Goal: Check status: Check status

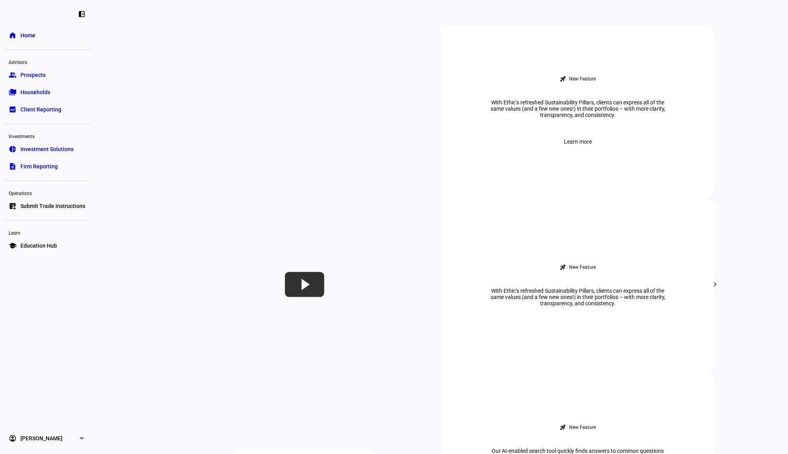
scroll to position [314, 0]
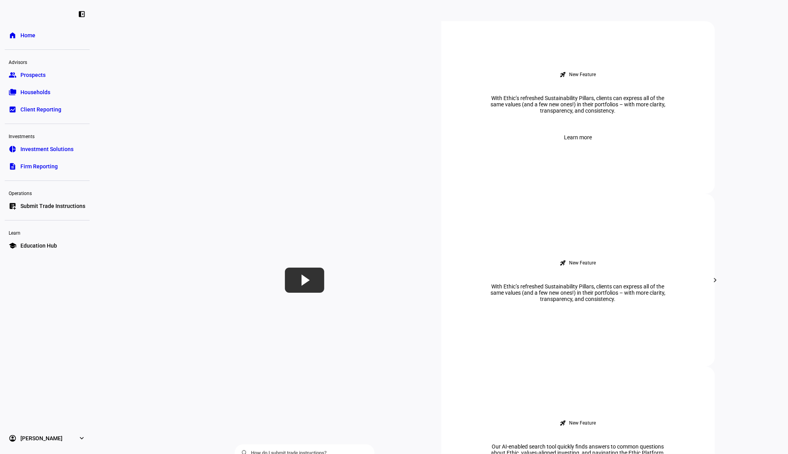
click at [51, 67] on link "group Prospects" at bounding box center [47, 75] width 85 height 16
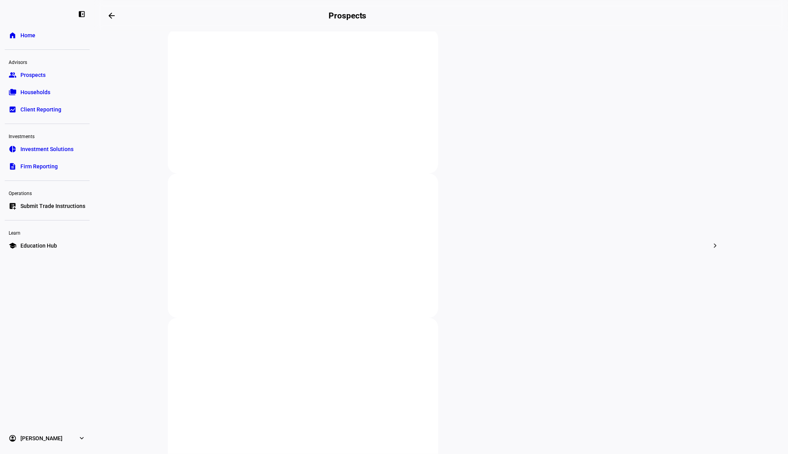
scroll to position [157, 0]
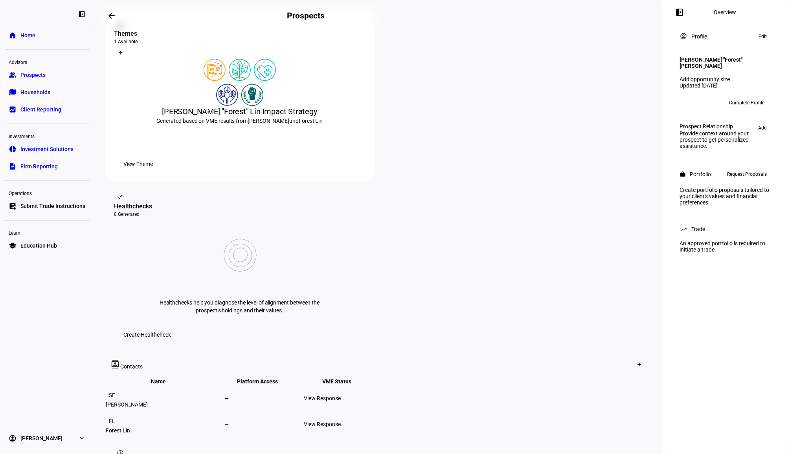
scroll to position [209, 0]
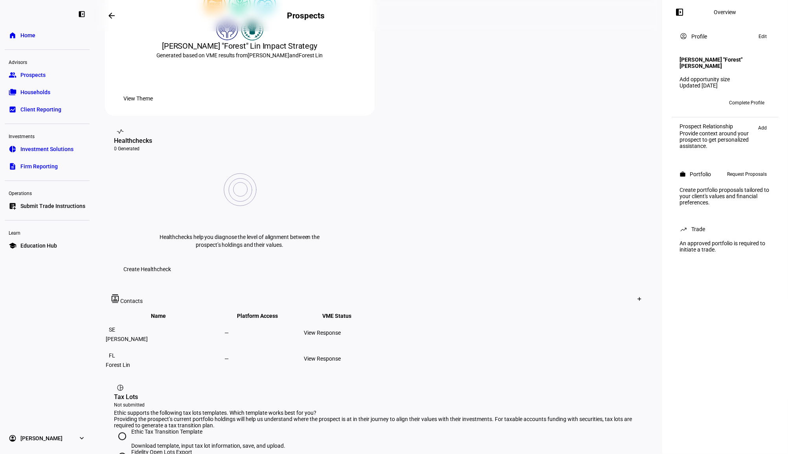
click at [382, 330] on div "View Response" at bounding box center [343, 333] width 78 height 6
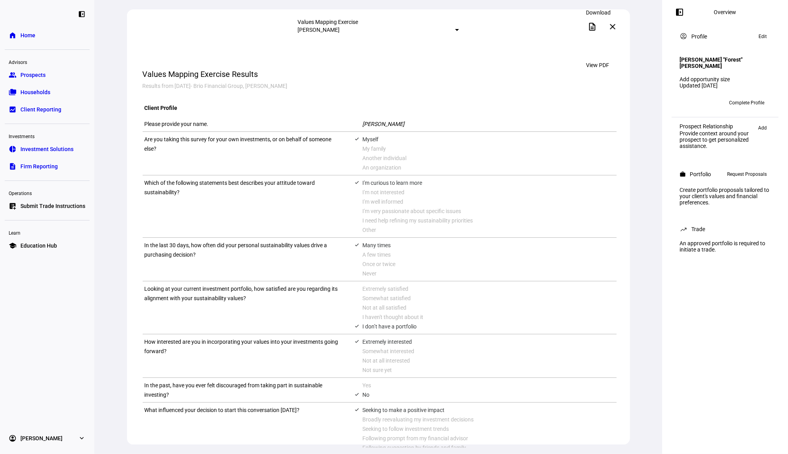
click at [597, 24] on mat-icon "description" at bounding box center [591, 26] width 9 height 9
